Goal: Check status: Check status

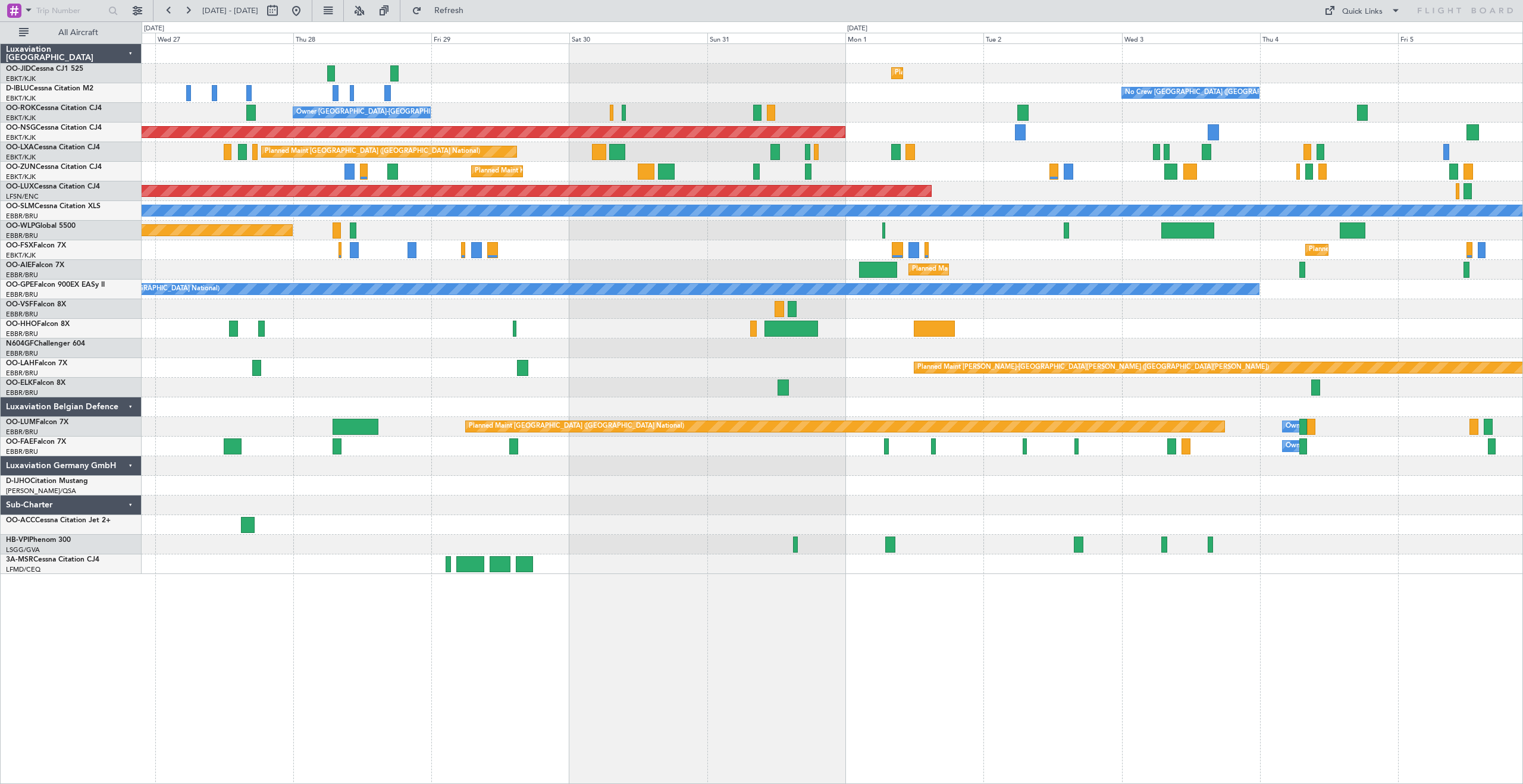
click at [982, 112] on div "Owner [GEOGRAPHIC_DATA]-[GEOGRAPHIC_DATA] A/C Unavailable" at bounding box center [832, 112] width 1381 height 20
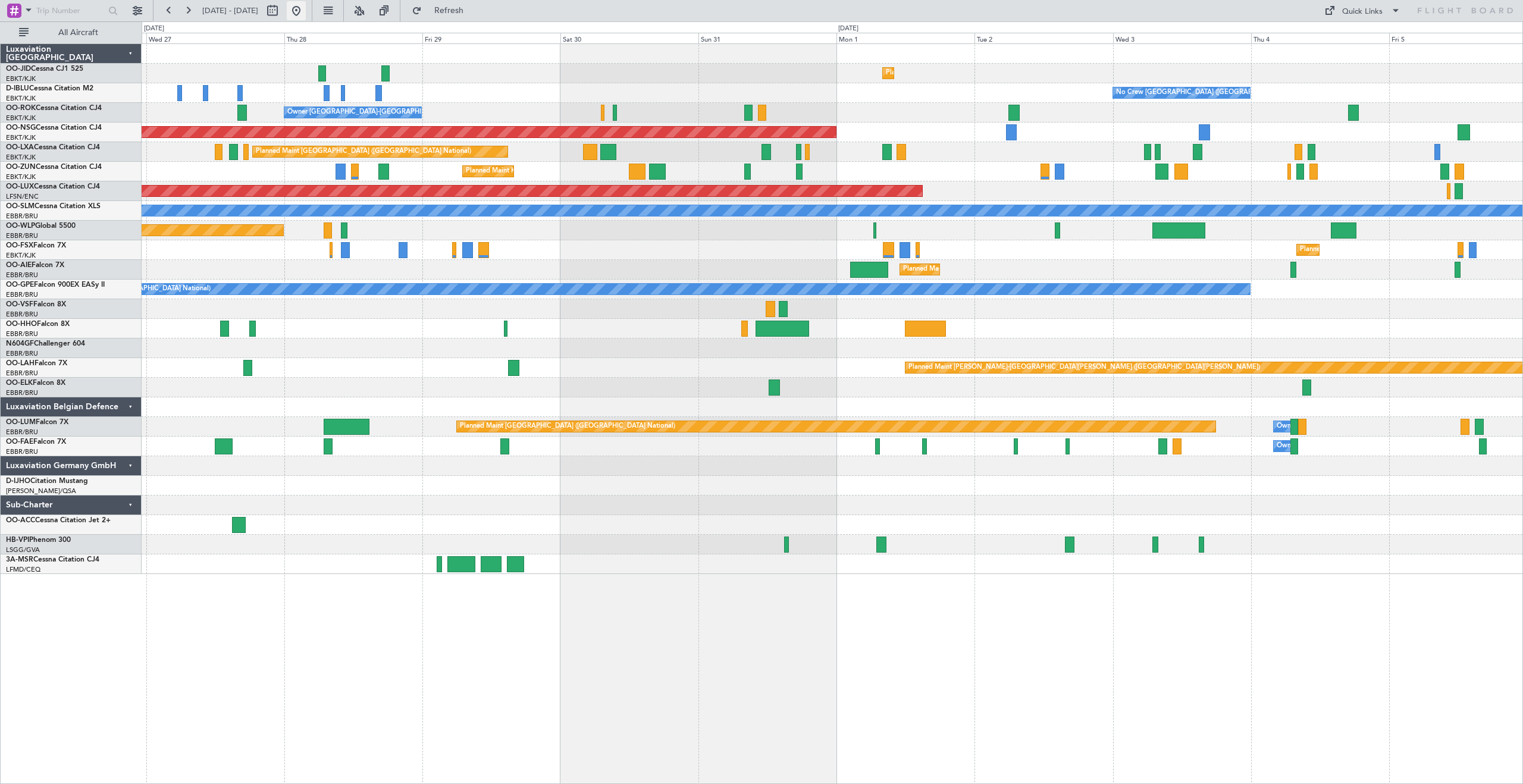
click at [306, 9] on button at bounding box center [295, 10] width 19 height 19
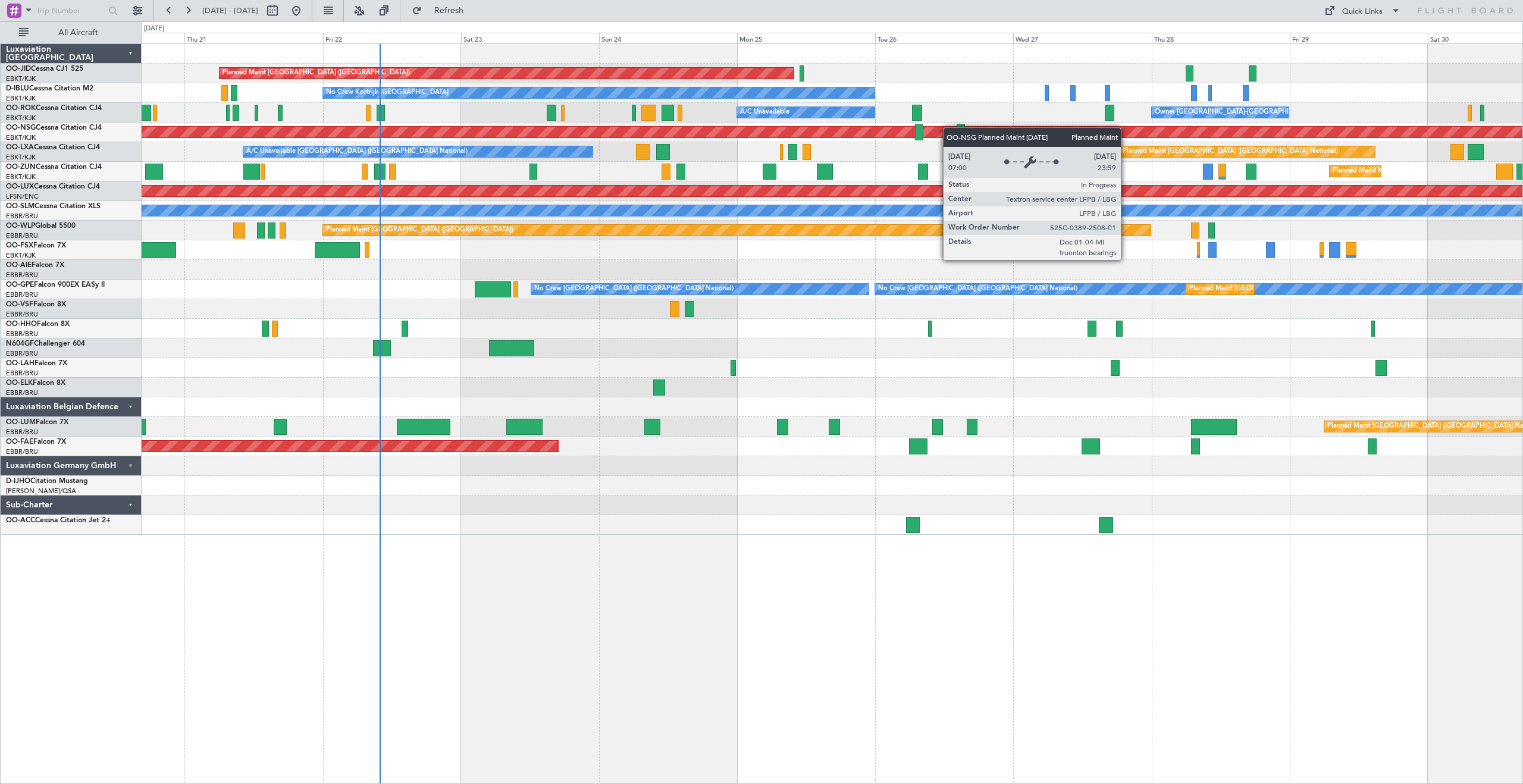
click at [944, 128] on div "Planned Maint [GEOGRAPHIC_DATA] ([GEOGRAPHIC_DATA]) Planned Maint [GEOGRAPHIC_D…" at bounding box center [832, 289] width 1381 height 491
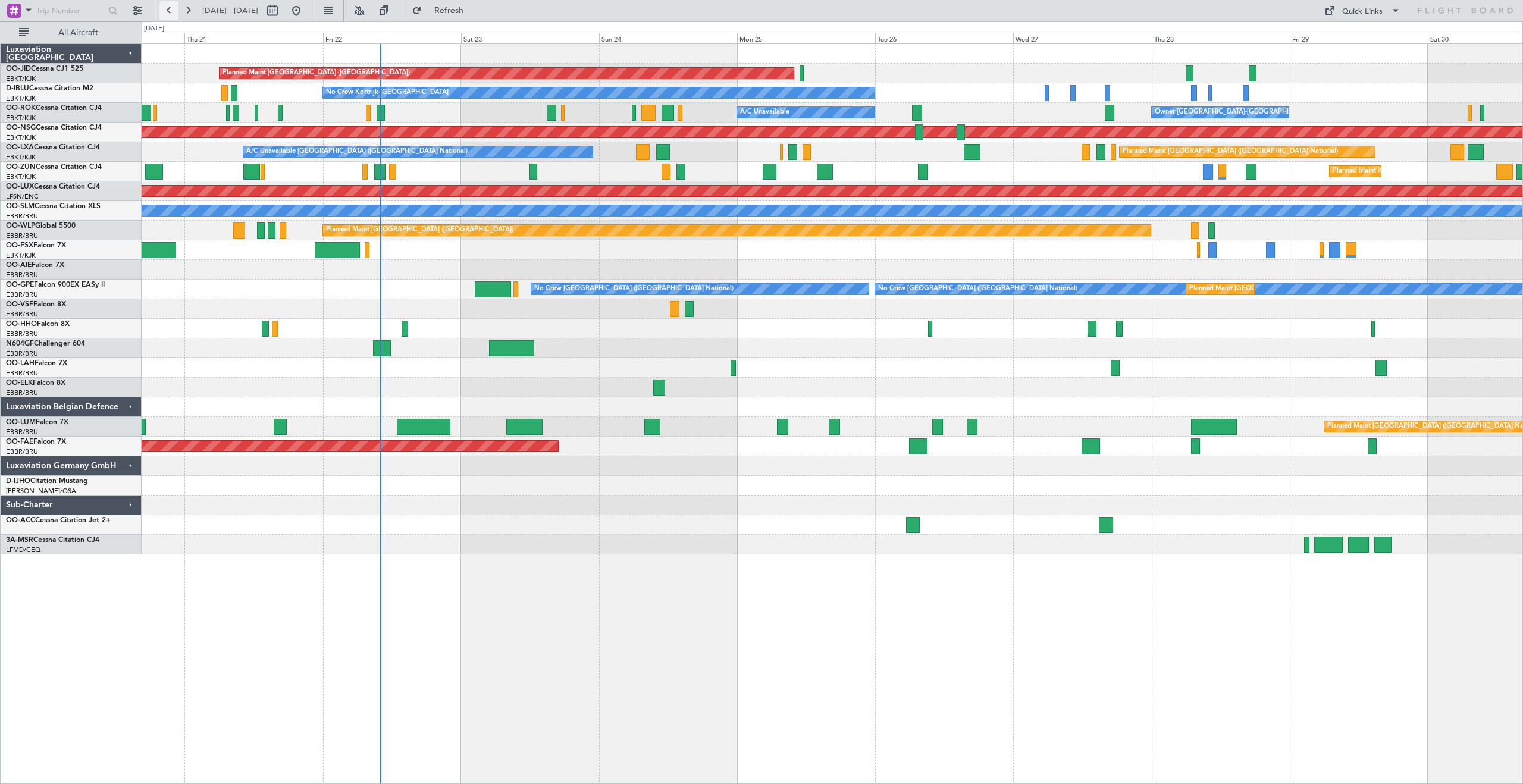
click at [170, 10] on button at bounding box center [169, 10] width 19 height 19
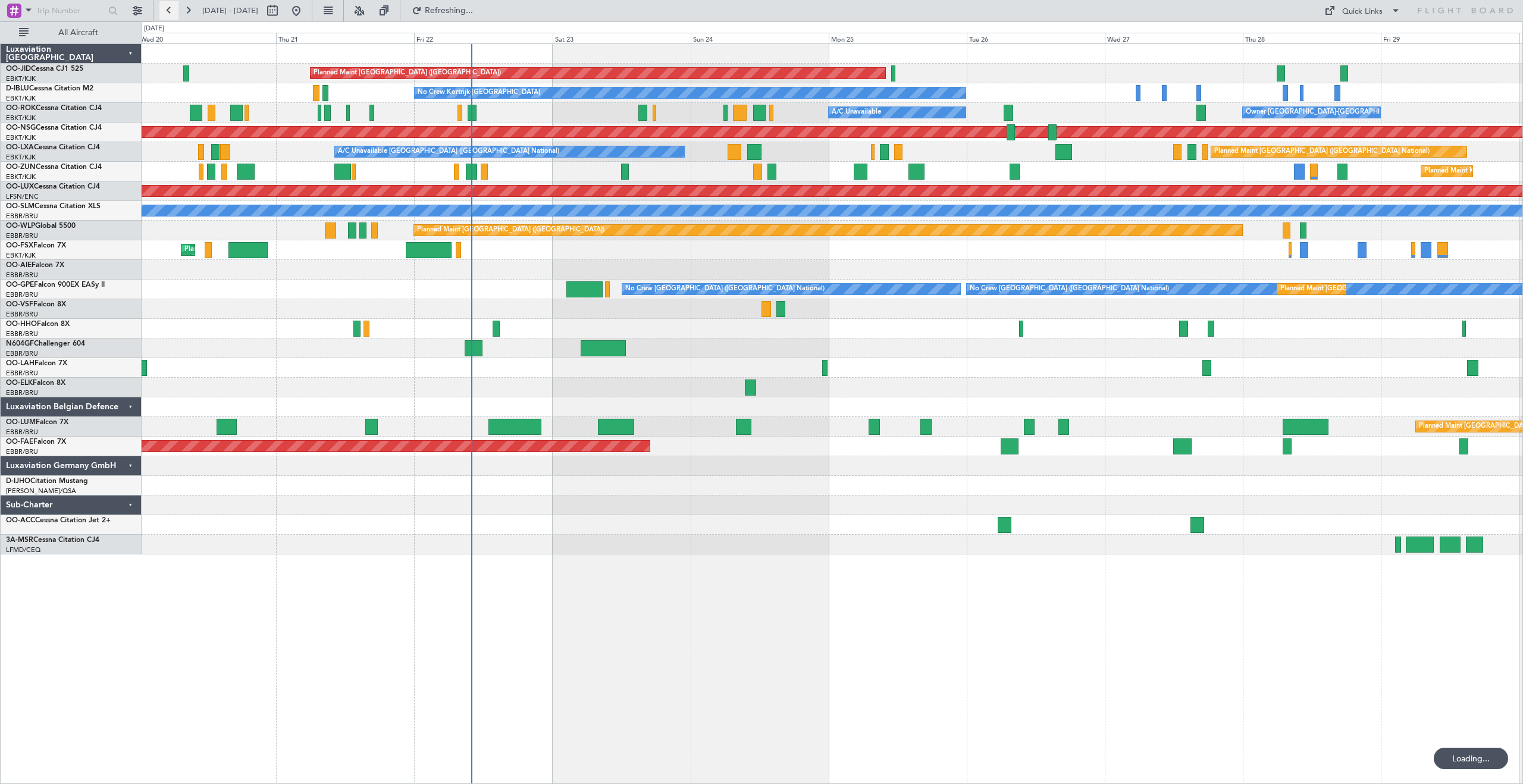
click at [170, 10] on button at bounding box center [169, 10] width 19 height 19
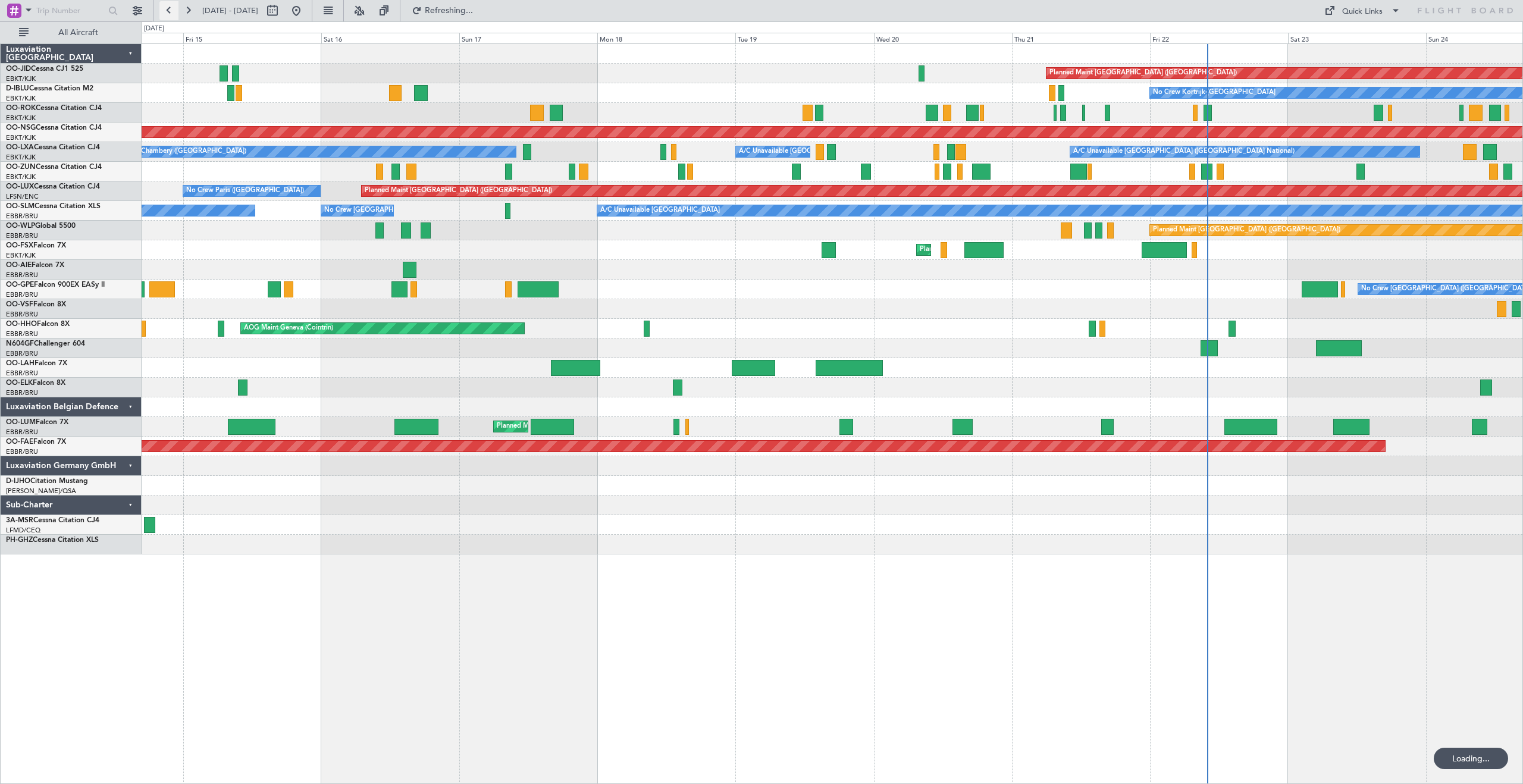
click at [170, 10] on button at bounding box center [169, 10] width 19 height 19
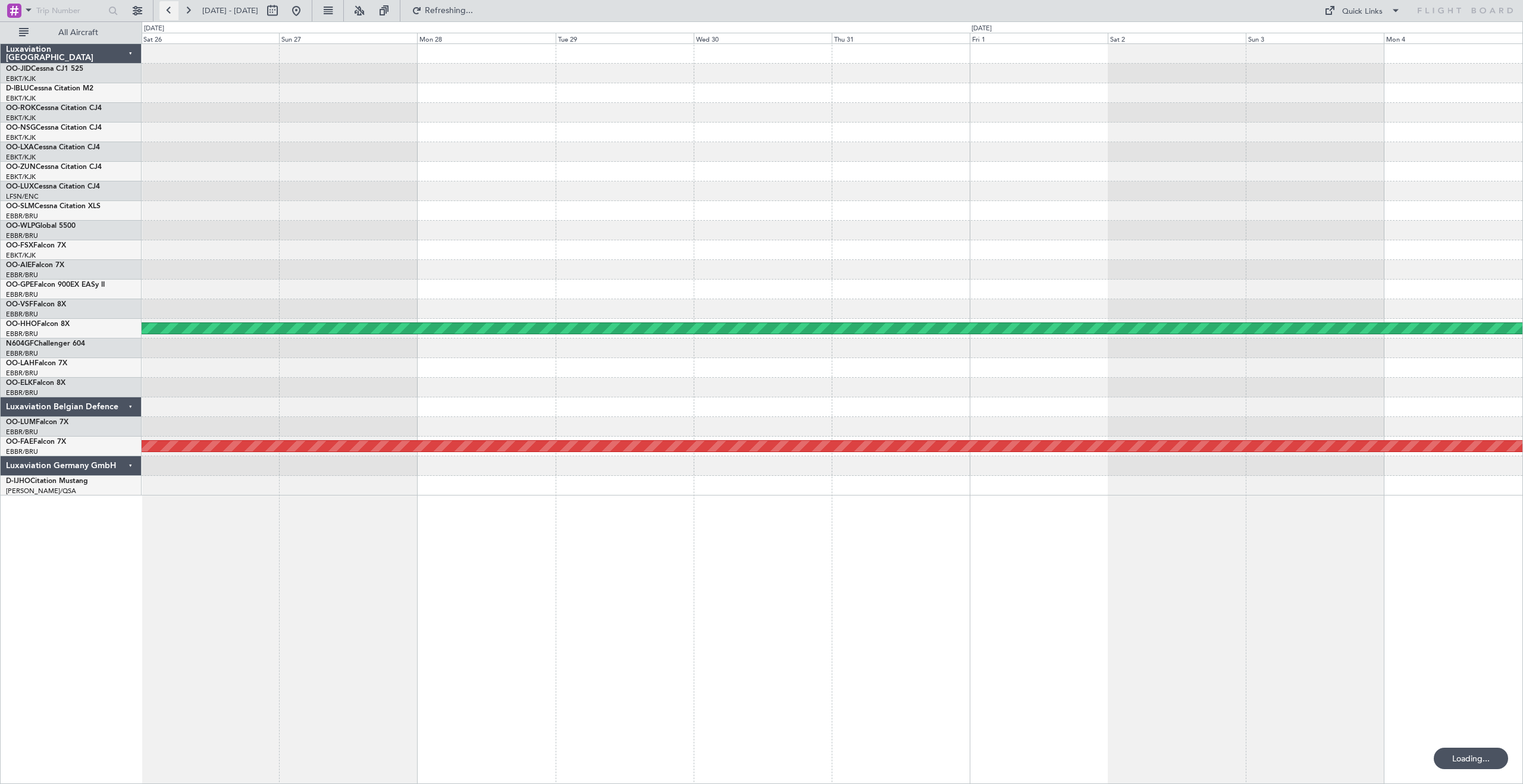
click at [170, 10] on button at bounding box center [169, 10] width 19 height 19
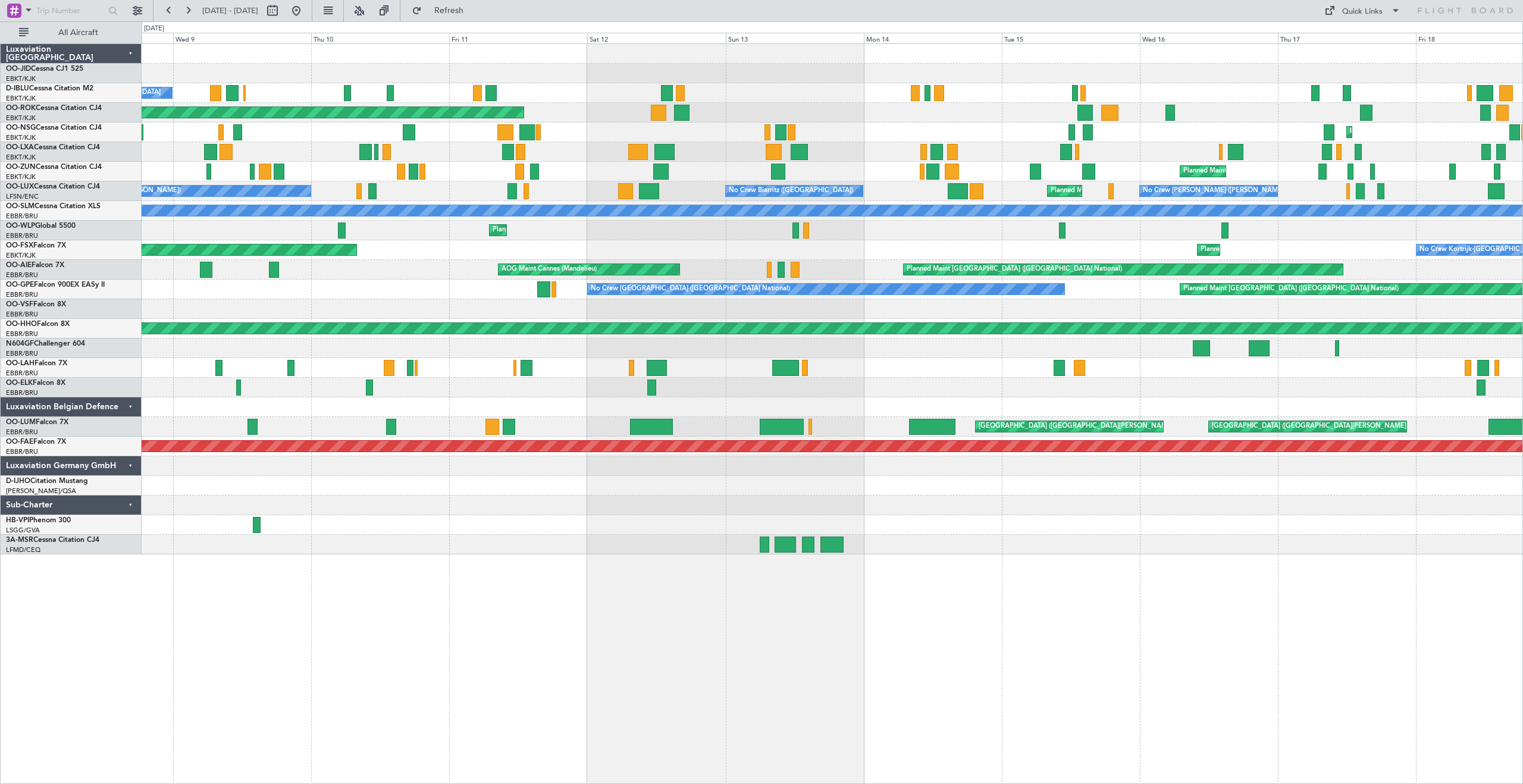
click at [932, 118] on div "No Crew Kortrijk-[GEOGRAPHIC_DATA] No Crew [GEOGRAPHIC_DATA] (Brussels National…" at bounding box center [832, 299] width 1381 height 510
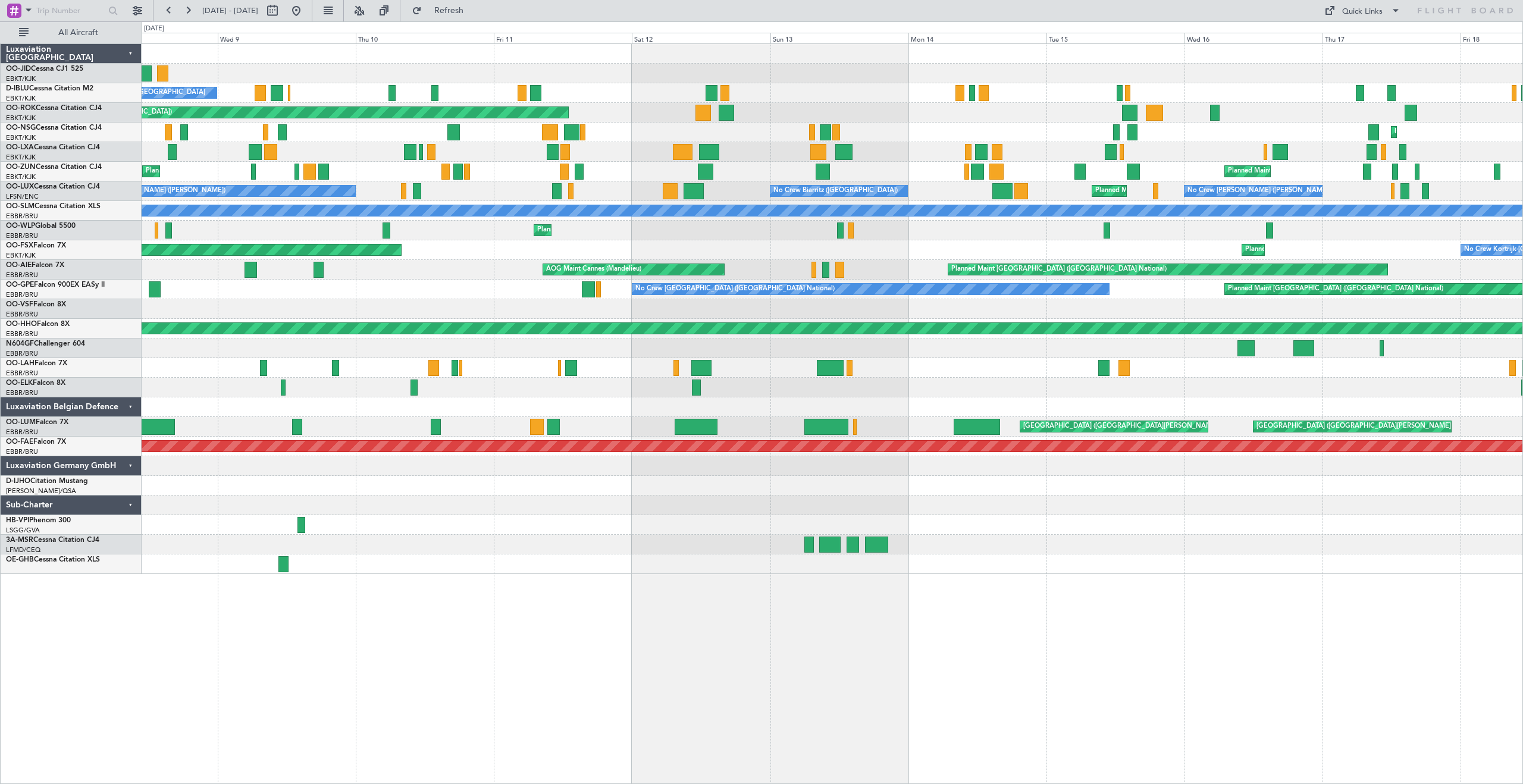
click at [871, 126] on div "Planned Maint Kortrijk-[GEOGRAPHIC_DATA] Owner [GEOGRAPHIC_DATA]-[GEOGRAPHIC_DA…" at bounding box center [832, 132] width 1381 height 20
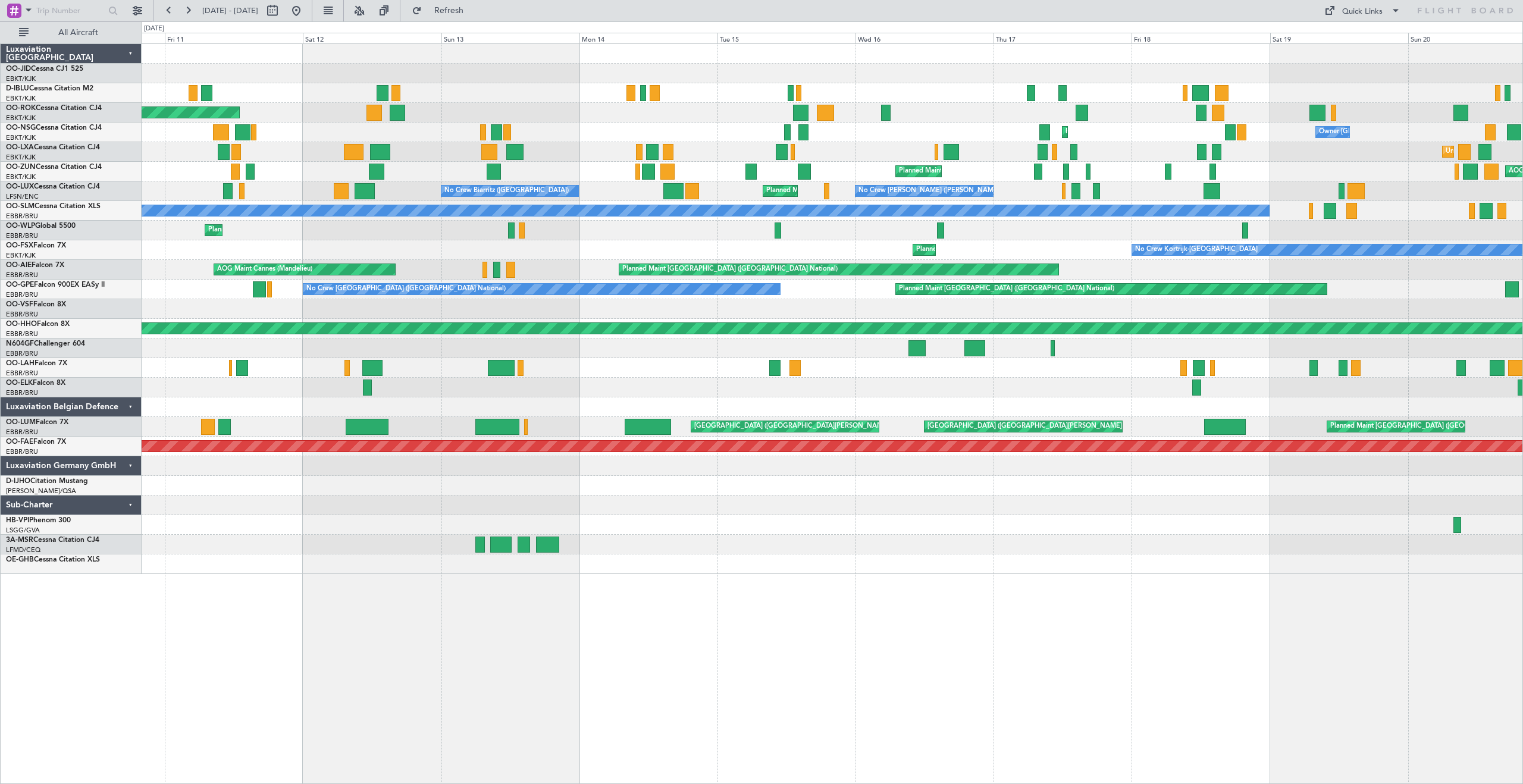
click at [966, 133] on div "No Crew Kortrijk-[GEOGRAPHIC_DATA] No Crew [GEOGRAPHIC_DATA] (Brussels National…" at bounding box center [832, 309] width 1381 height 530
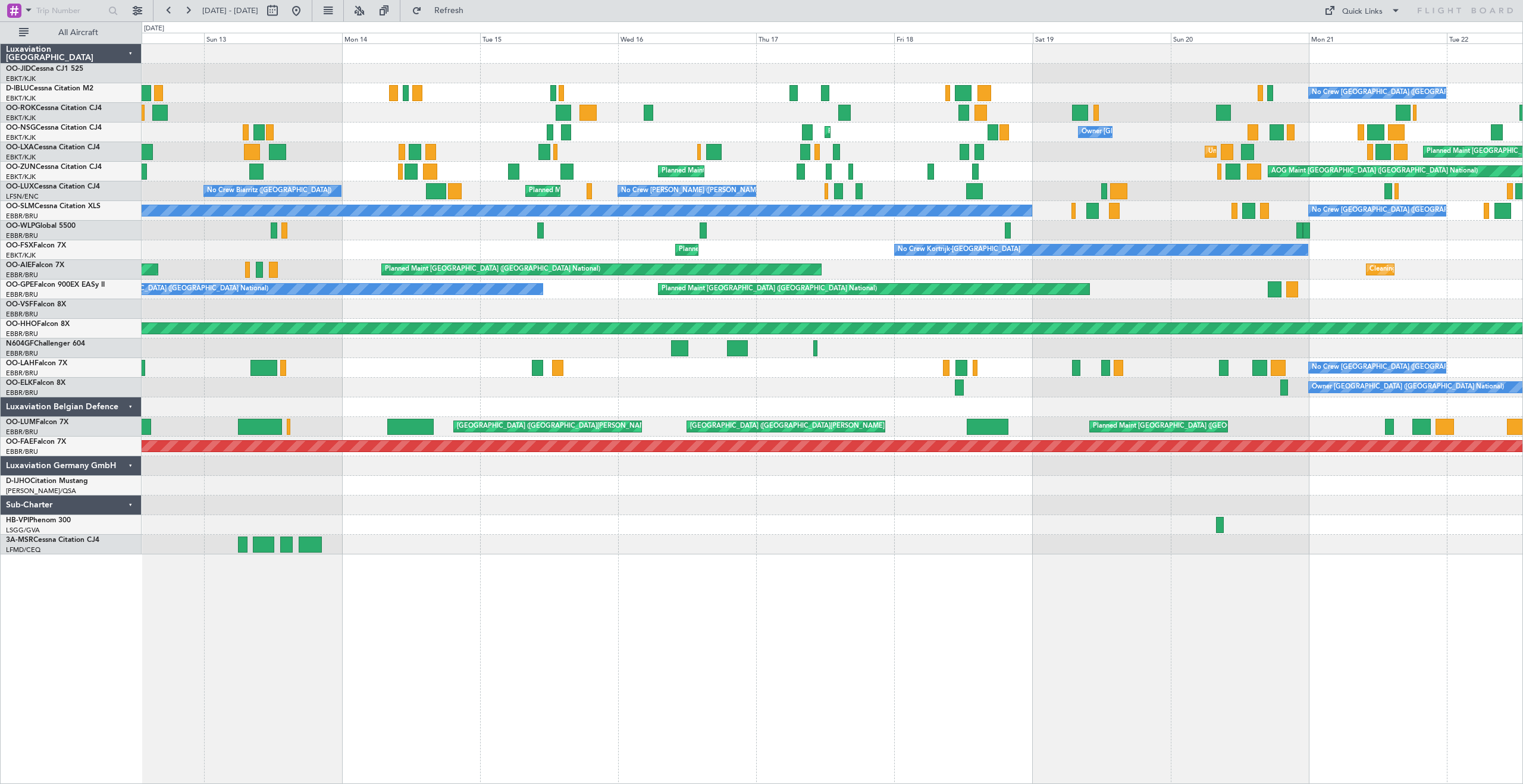
click at [762, 108] on div "No Crew Kortrijk-[GEOGRAPHIC_DATA] No Crew [GEOGRAPHIC_DATA] (Brussels National…" at bounding box center [832, 299] width 1381 height 510
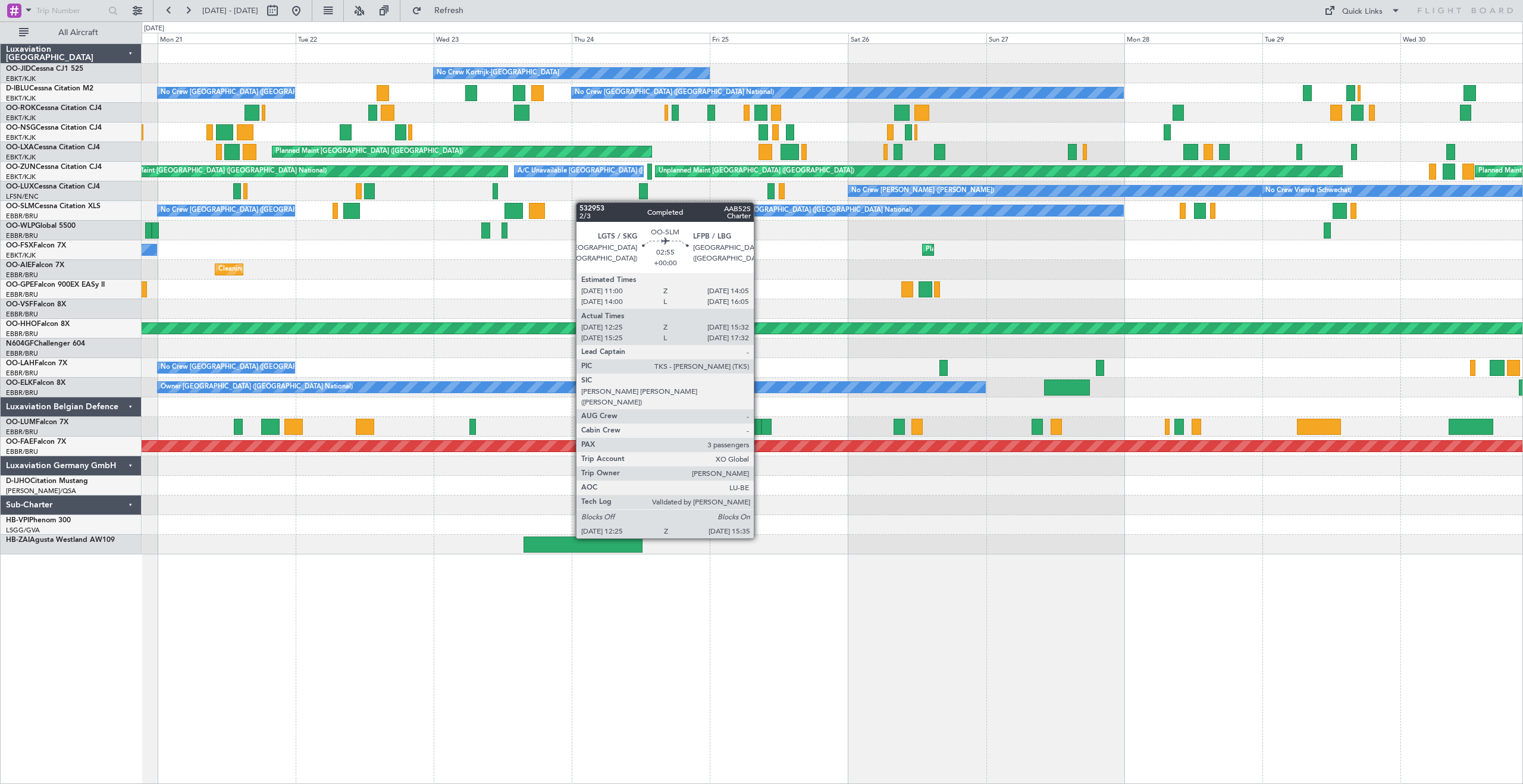
click at [454, 228] on div "No Crew Kortrijk-[GEOGRAPHIC_DATA] Planned Maint [GEOGRAPHIC_DATA]-[GEOGRAPHIC_…" at bounding box center [832, 299] width 1381 height 510
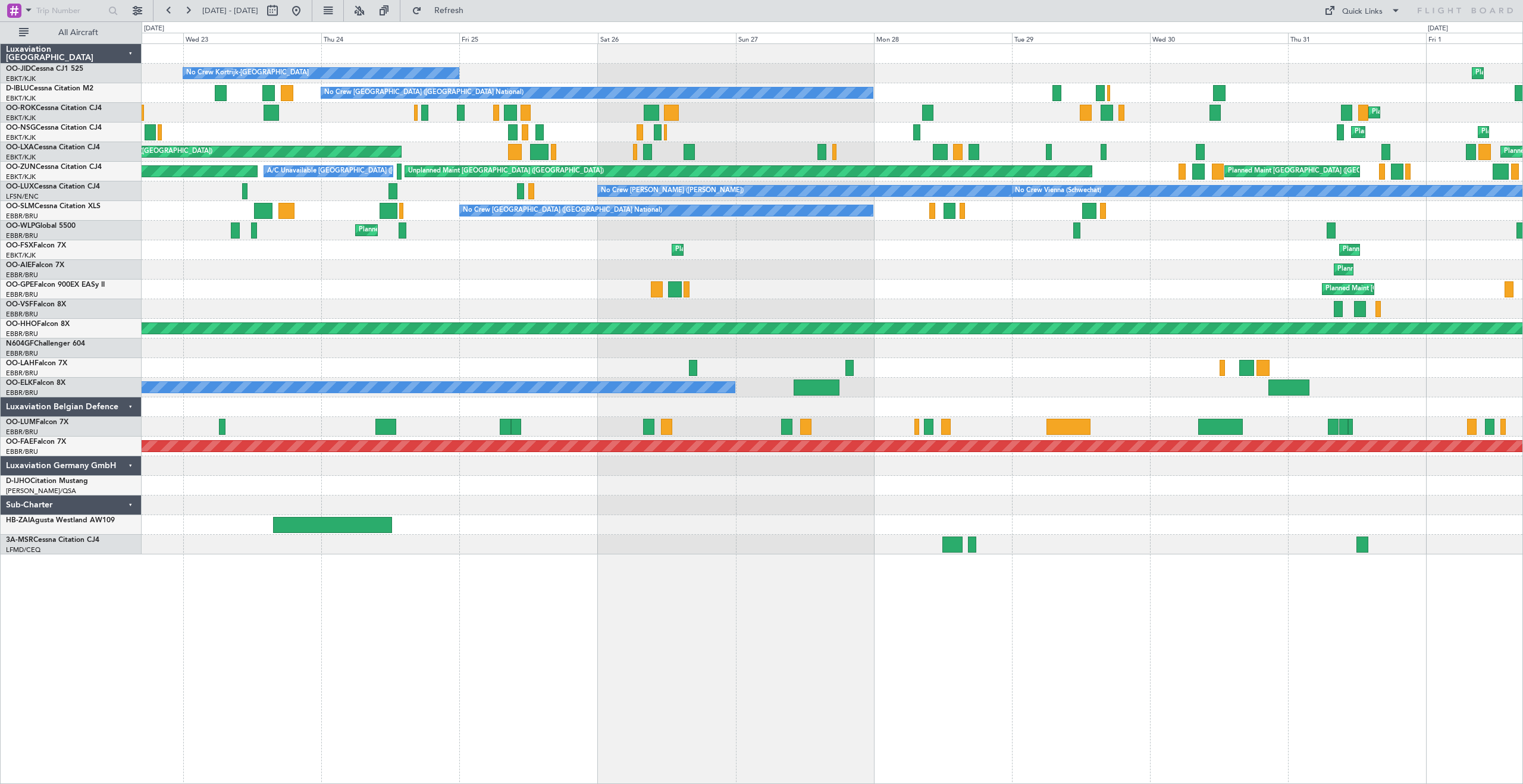
click at [633, 192] on div "No Crew Kortrijk-[GEOGRAPHIC_DATA] Planned Maint [GEOGRAPHIC_DATA]-[GEOGRAPHIC_…" at bounding box center [832, 299] width 1381 height 510
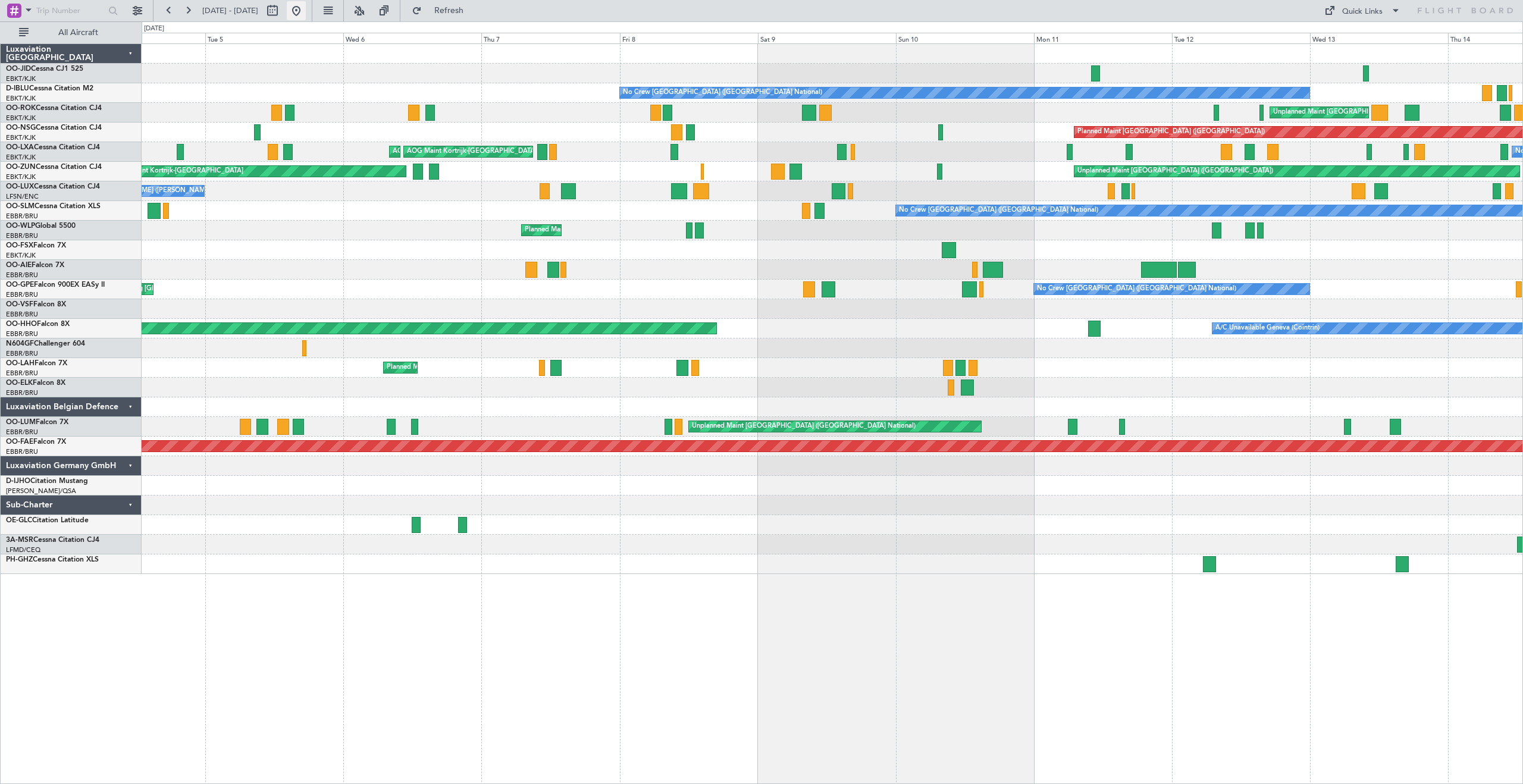
click at [306, 12] on button at bounding box center [295, 10] width 19 height 19
